Goal: Transaction & Acquisition: Book appointment/travel/reservation

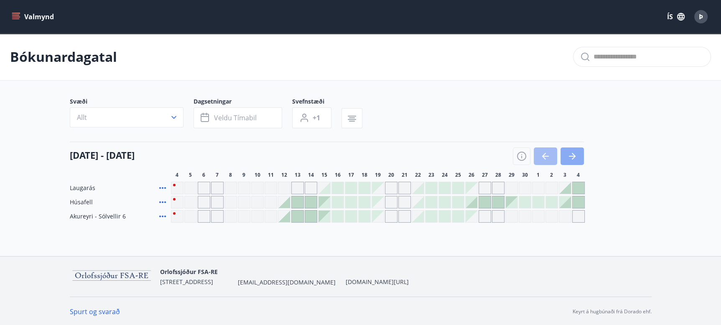
click at [572, 156] on icon "button" at bounding box center [572, 156] width 7 height 1
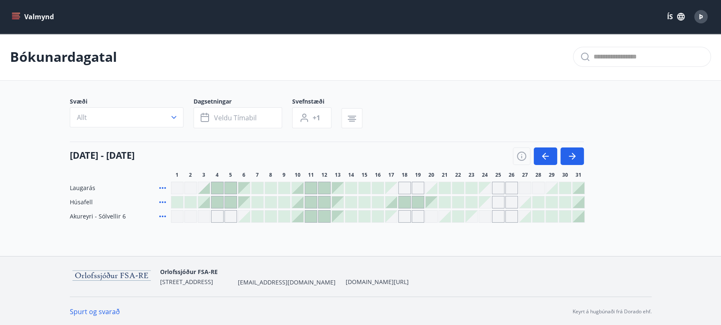
click at [392, 57] on div "Bókunardagatal" at bounding box center [360, 56] width 721 height 47
click at [575, 158] on icon "button" at bounding box center [572, 156] width 10 height 10
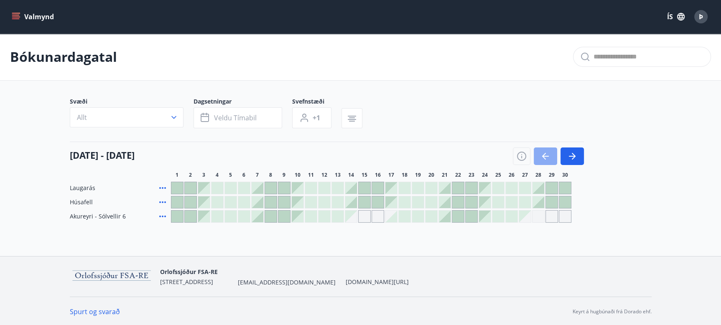
click at [544, 155] on icon "button" at bounding box center [545, 156] width 10 height 10
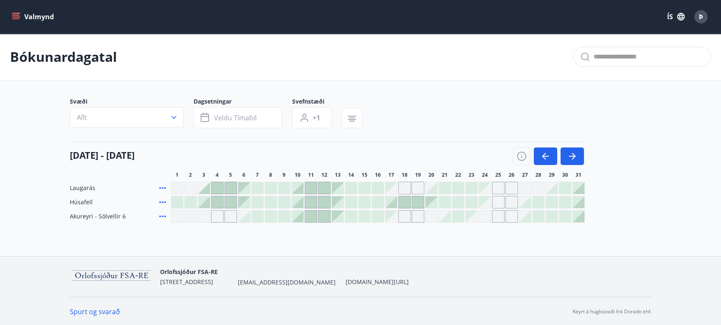
click at [580, 219] on div at bounding box center [579, 217] width 12 height 12
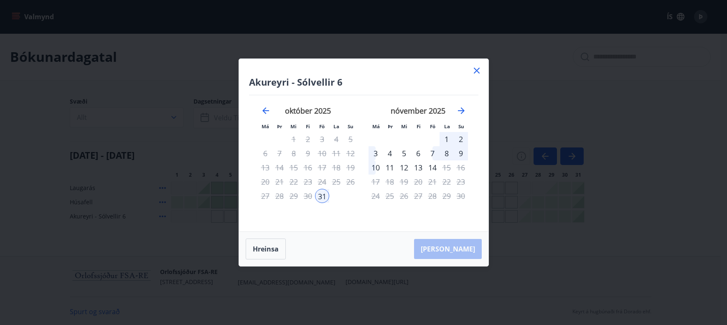
click at [372, 153] on div "3" at bounding box center [376, 153] width 14 height 14
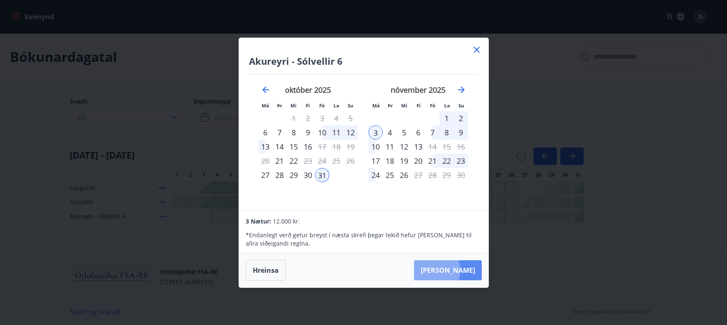
click at [462, 270] on button "Taka Frá" at bounding box center [448, 270] width 68 height 20
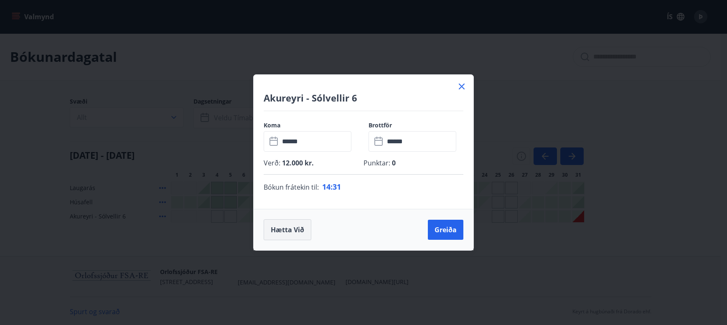
click at [290, 236] on button "Hætta við" at bounding box center [288, 229] width 48 height 21
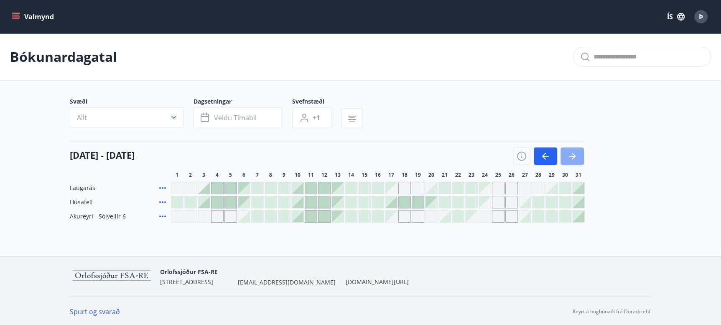
click at [578, 157] on button "button" at bounding box center [571, 157] width 23 height 18
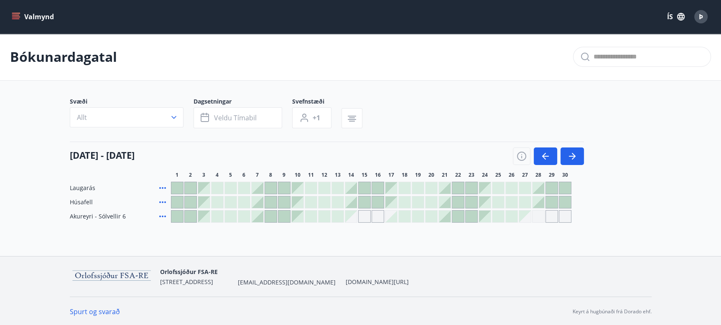
scroll to position [1, 0]
click at [546, 153] on icon "button" at bounding box center [545, 155] width 10 height 10
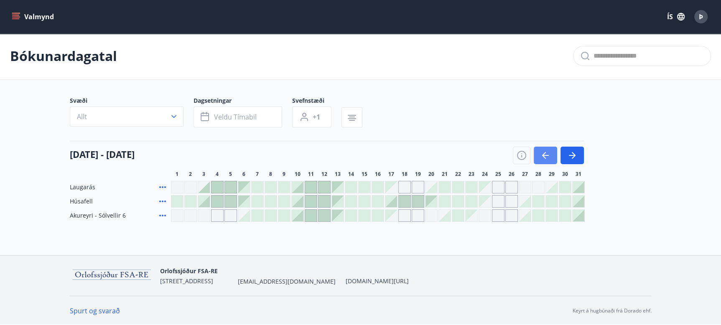
click at [546, 153] on icon "button" at bounding box center [545, 155] width 10 height 10
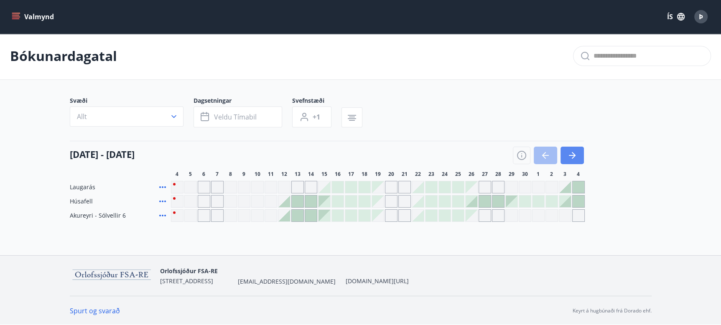
click at [575, 155] on icon "button" at bounding box center [574, 155] width 4 height 7
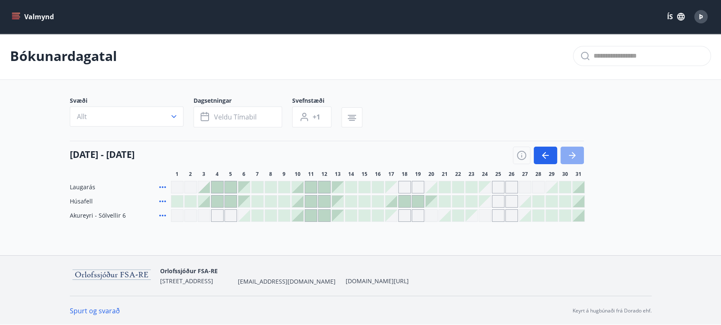
click at [574, 153] on icon "button" at bounding box center [572, 155] width 10 height 10
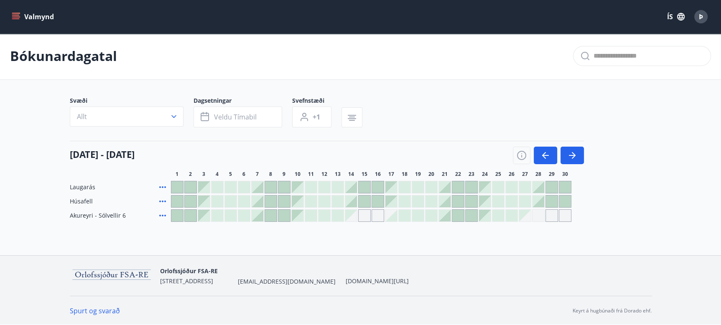
click at [256, 217] on div at bounding box center [258, 216] width 12 height 12
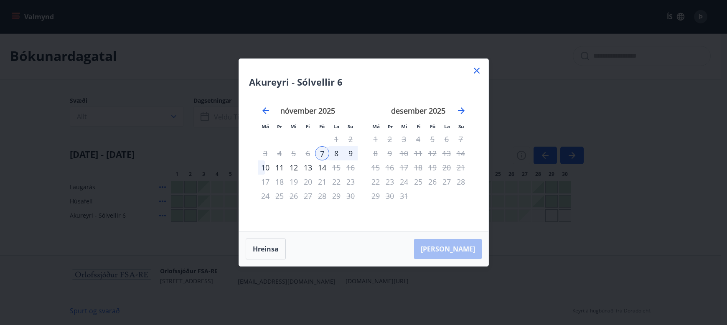
click at [267, 166] on div "10" at bounding box center [265, 168] width 14 height 14
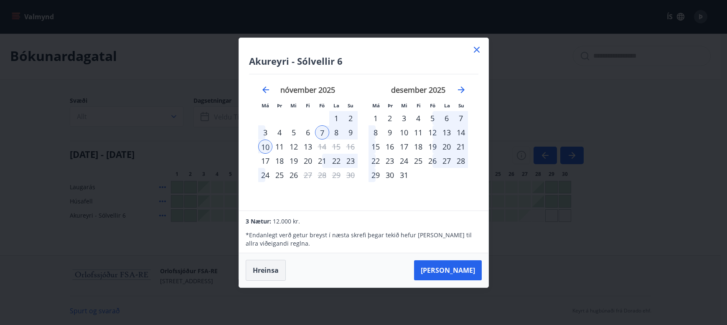
click at [268, 272] on button "Hreinsa" at bounding box center [266, 270] width 40 height 21
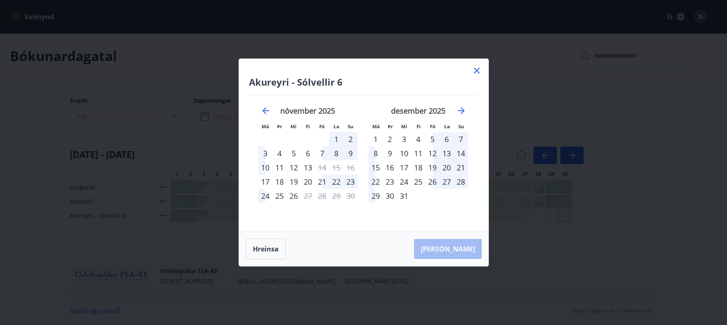
click at [473, 71] on icon at bounding box center [477, 71] width 10 height 10
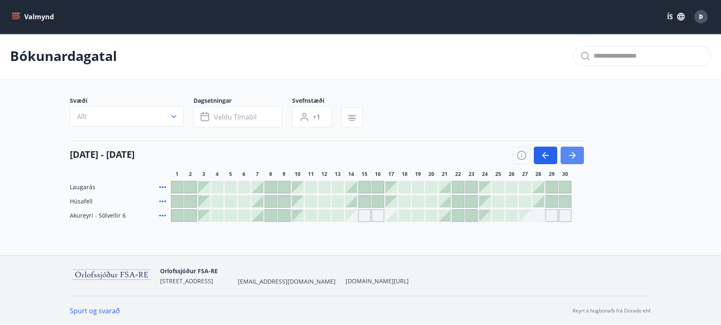
click at [577, 155] on button "button" at bounding box center [571, 156] width 23 height 18
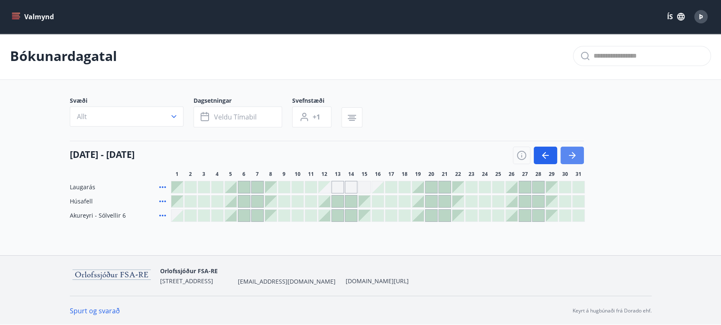
click at [575, 156] on icon "button" at bounding box center [572, 155] width 10 height 10
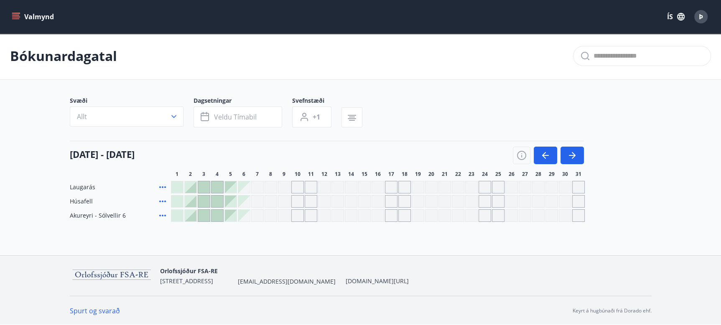
click at [176, 216] on div at bounding box center [177, 216] width 12 height 12
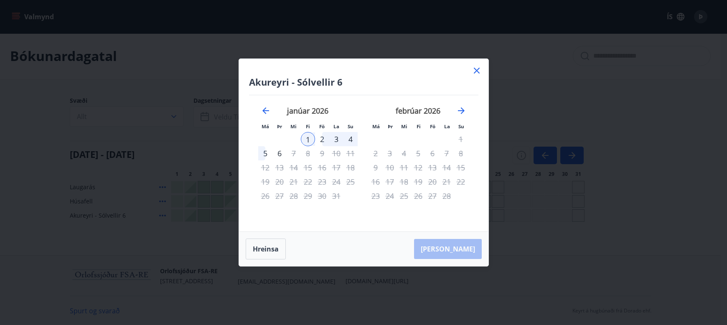
click at [351, 139] on div "4" at bounding box center [351, 139] width 14 height 14
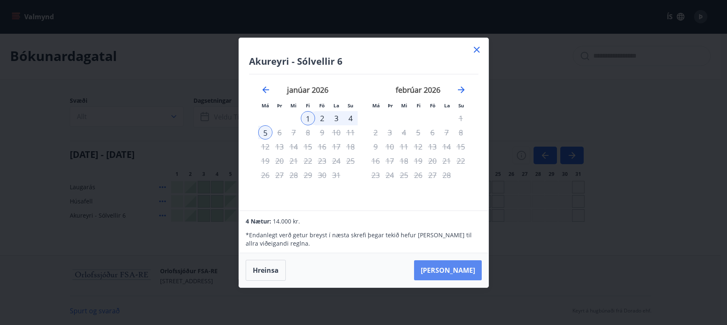
click at [450, 273] on button "Taka Frá" at bounding box center [448, 270] width 68 height 20
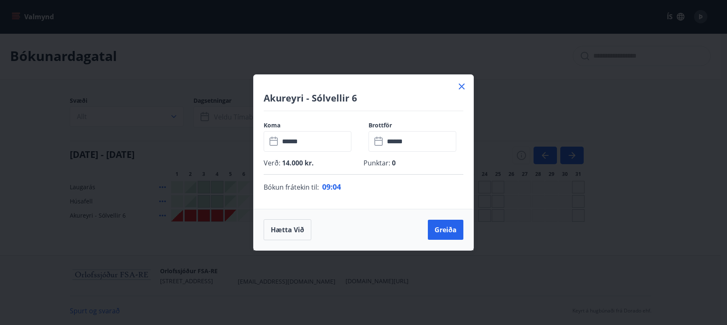
click at [400, 83] on div "Akureyri - Sólvellir 6" at bounding box center [364, 93] width 220 height 36
click at [573, 72] on div "Akureyri - Sólvellir 6 Koma ​ ****** ​ Brottför ​ ****** ​ Verð : 14.000 kr. Pu…" at bounding box center [363, 162] width 727 height 325
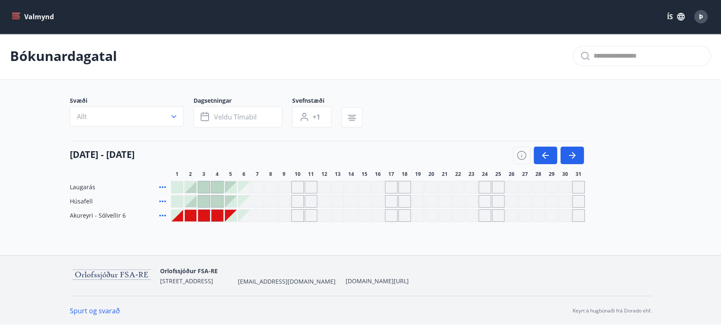
click at [178, 217] on div "Gráir dagar eru ekki bókanlegir" at bounding box center [177, 216] width 12 height 12
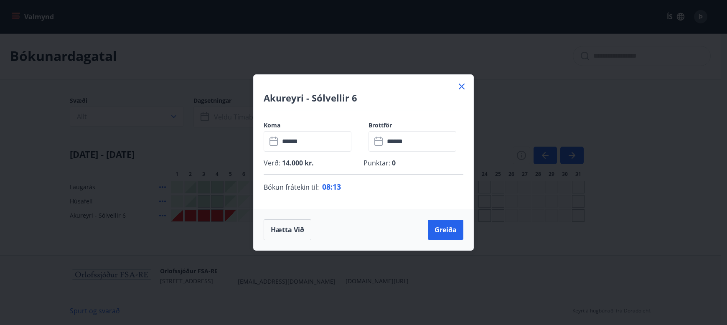
click at [272, 142] on icon at bounding box center [275, 142] width 10 height 10
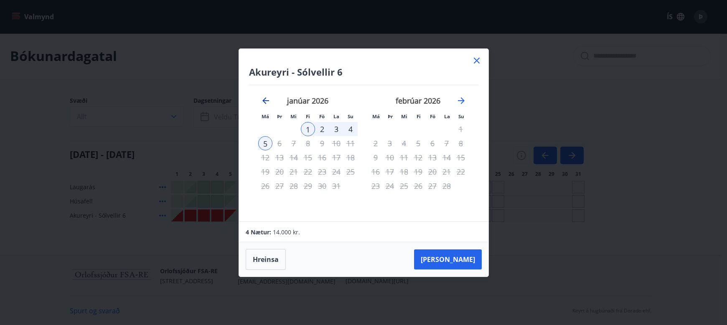
click at [263, 101] on icon "Move backward to switch to the previous month." at bounding box center [265, 100] width 7 height 7
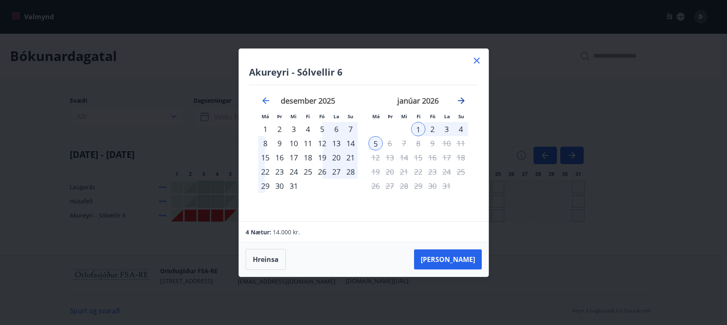
click at [463, 101] on icon "Move forward to switch to the next month." at bounding box center [461, 100] width 7 height 7
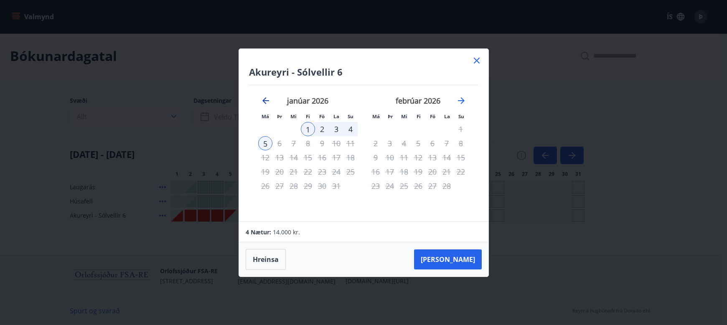
click at [262, 102] on icon "Move backward to switch to the previous month." at bounding box center [266, 101] width 10 height 10
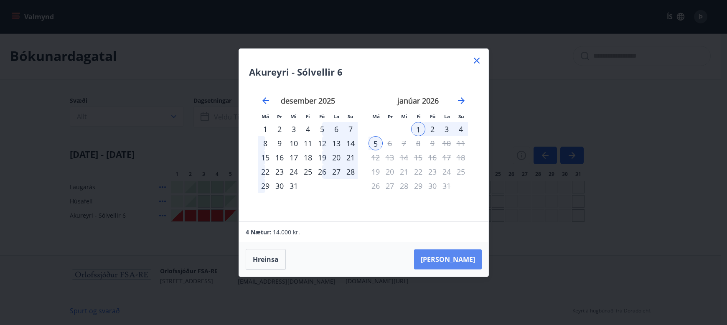
click at [465, 261] on button "Taka Frá" at bounding box center [448, 260] width 68 height 20
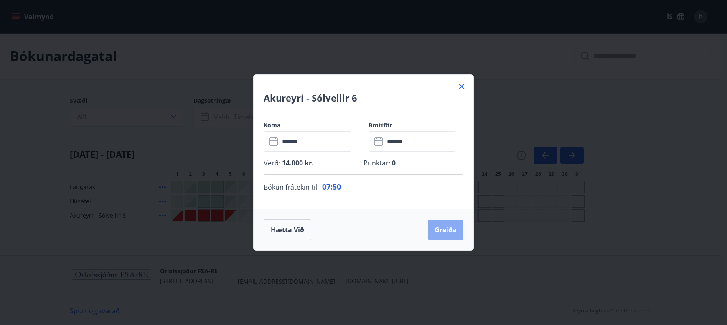
click at [440, 230] on button "Greiða" at bounding box center [446, 230] width 36 height 20
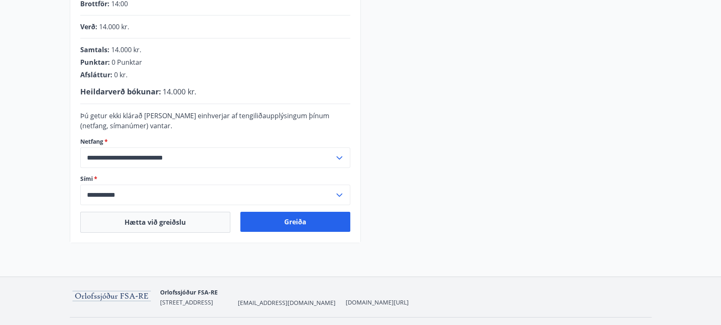
scroll to position [210, 0]
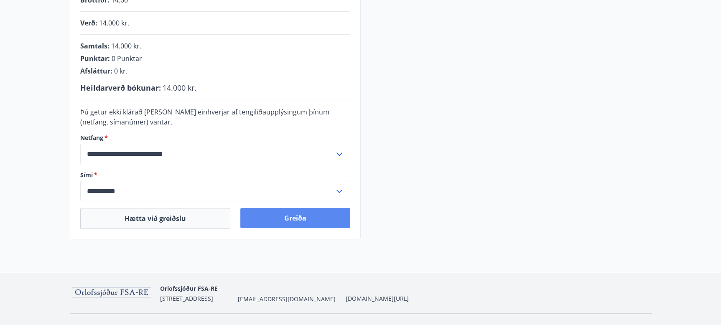
click at [294, 217] on button "Greiða" at bounding box center [295, 218] width 110 height 20
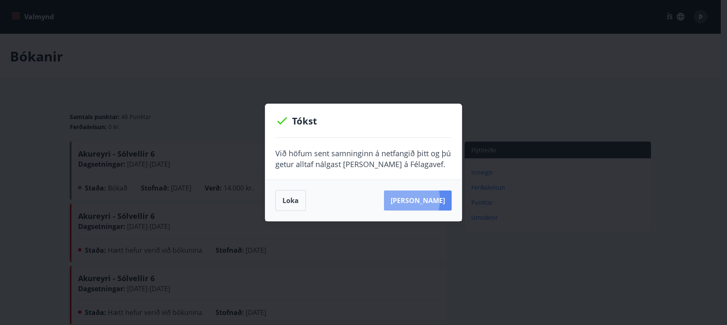
click at [411, 200] on button "Sjá samning" at bounding box center [418, 201] width 68 height 20
click at [284, 201] on button "Loka" at bounding box center [290, 200] width 31 height 21
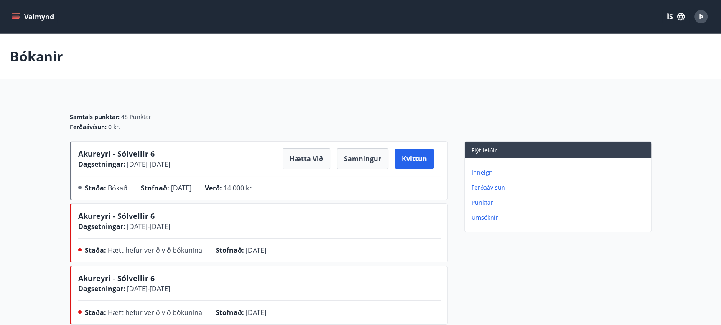
click at [30, 17] on button "Valmynd" at bounding box center [33, 16] width 47 height 15
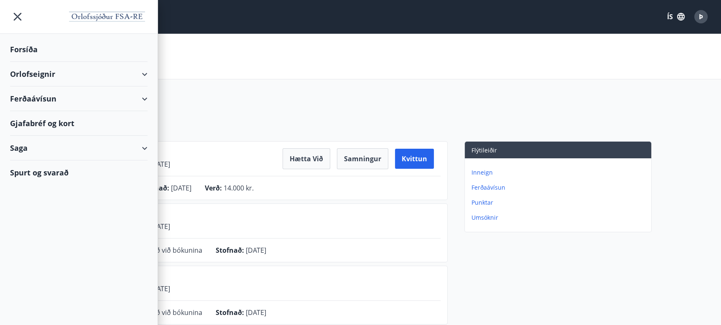
click at [25, 50] on div "Forsíða" at bounding box center [79, 49] width 138 height 25
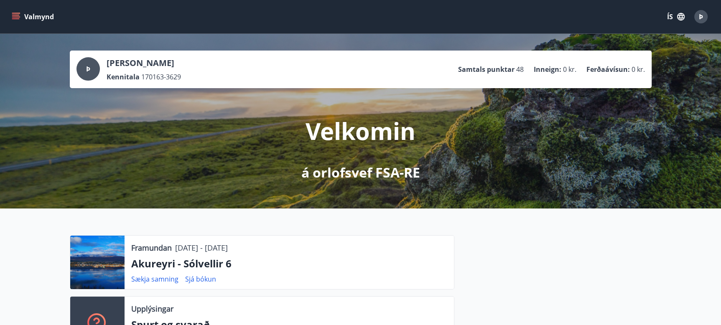
click at [17, 17] on icon "menu" at bounding box center [16, 16] width 9 height 1
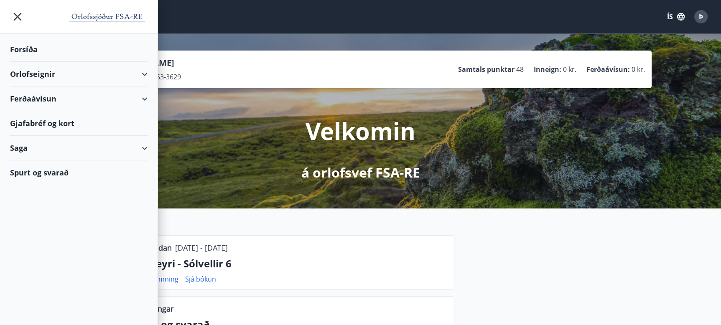
click at [37, 122] on div "Gjafabréf og kort" at bounding box center [79, 123] width 138 height 25
click at [37, 99] on div "Ferðaávísun" at bounding box center [79, 99] width 138 height 25
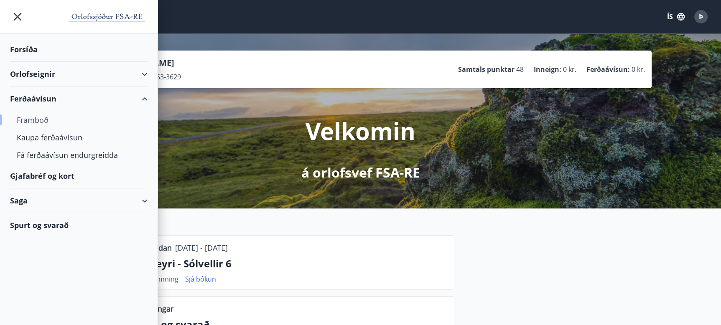
click at [28, 119] on div "Framboð" at bounding box center [79, 120] width 124 height 18
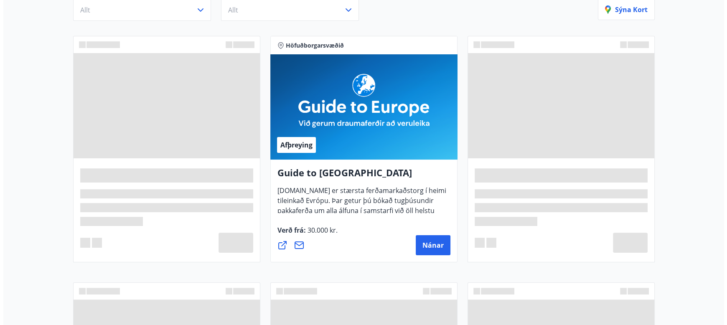
scroll to position [167, 0]
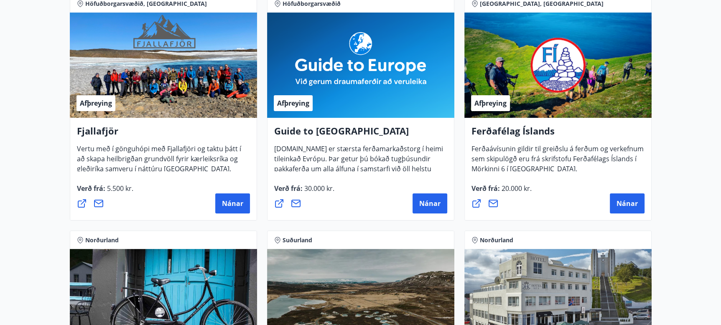
click at [433, 206] on span "Nánar" at bounding box center [429, 203] width 21 height 9
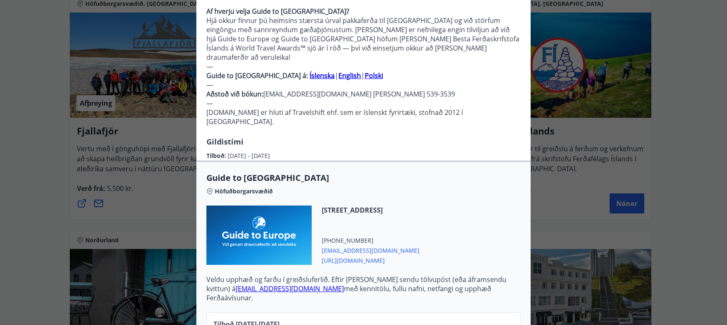
scroll to position [166, 0]
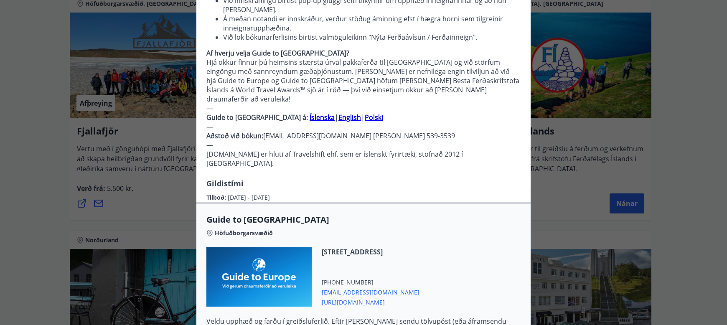
click at [358, 297] on span "https://guidetoeurope.com/" at bounding box center [371, 302] width 98 height 10
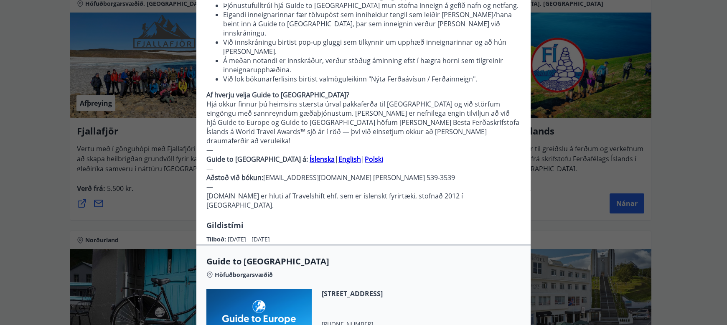
scroll to position [0, 0]
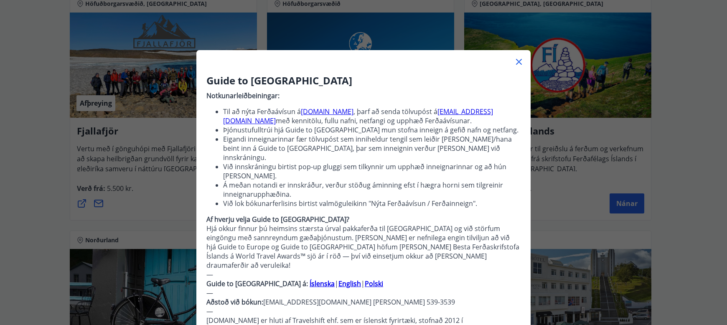
click at [516, 61] on icon at bounding box center [519, 62] width 6 height 6
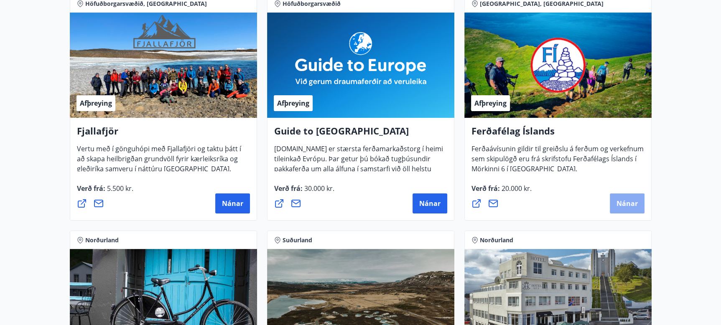
click at [628, 202] on span "Nánar" at bounding box center [627, 203] width 21 height 9
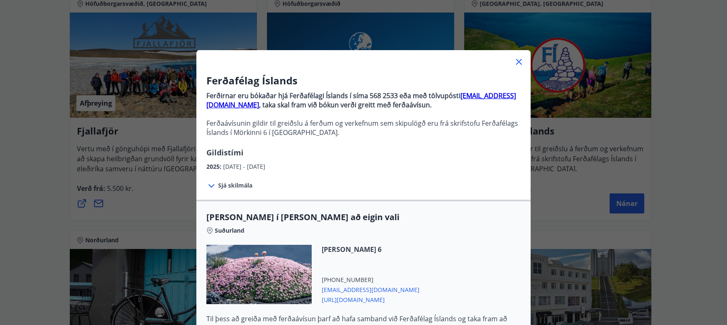
click at [514, 63] on icon at bounding box center [519, 62] width 10 height 10
